Goal: Find specific page/section: Find specific page/section

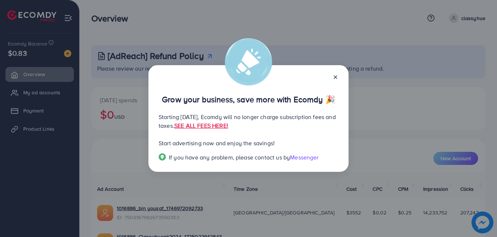
click at [335, 78] on icon at bounding box center [336, 77] width 6 height 6
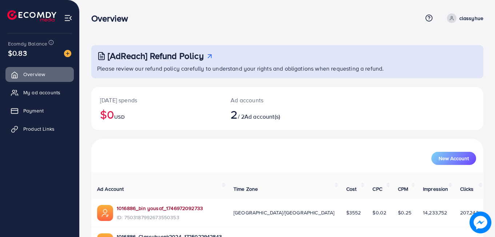
click at [162, 205] on link "1016886_bin yousaf_1746972092733" at bounding box center [160, 208] width 86 height 7
